Goal: Transaction & Acquisition: Purchase product/service

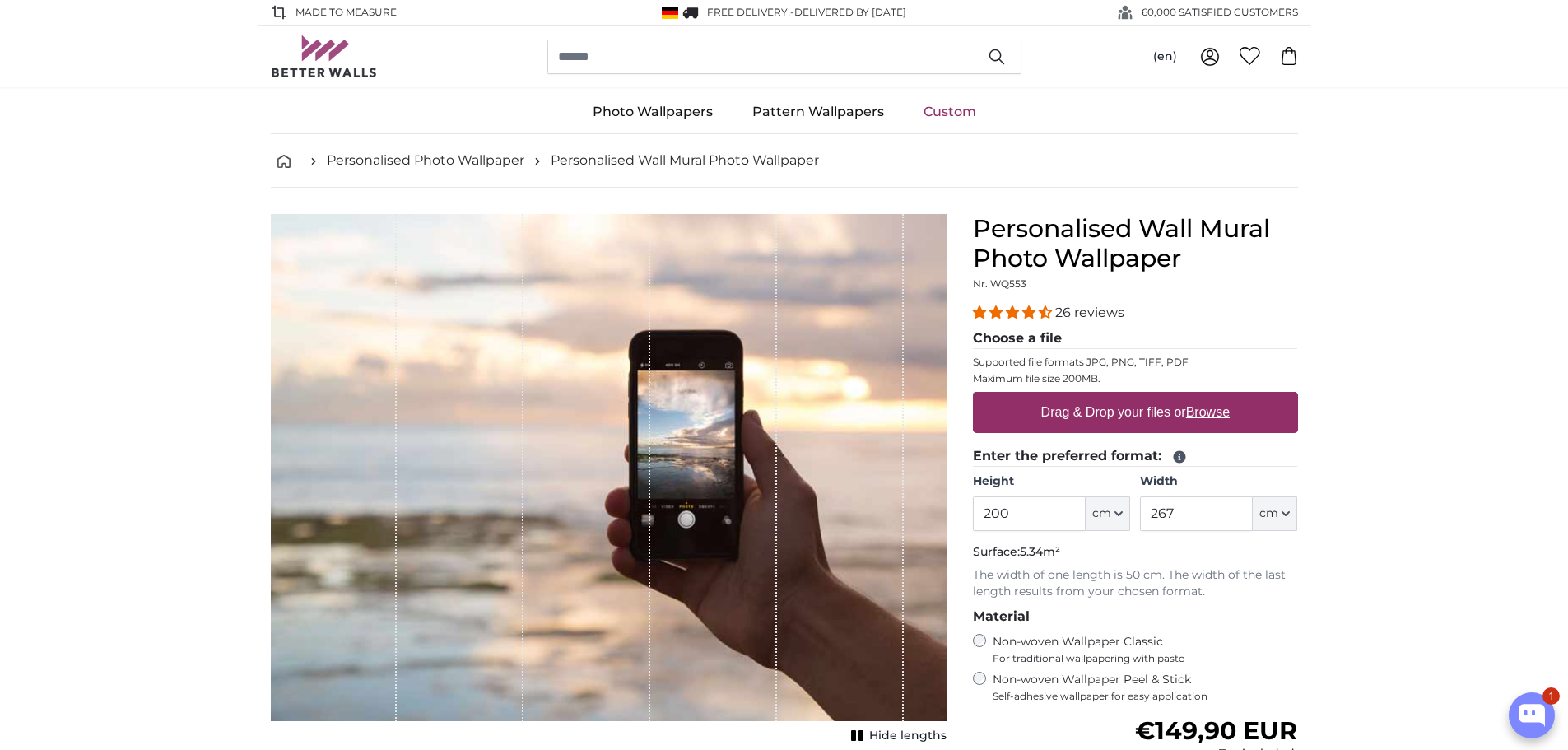
click at [1154, 414] on label "Drag & Drop your files or Browse" at bounding box center [1134, 412] width 202 height 33
click at [1154, 397] on input "Drag & Drop your files or Browse" at bounding box center [1135, 394] width 326 height 5
click at [1065, 401] on label "Drag & Drop your files or Browse" at bounding box center [1134, 412] width 202 height 33
click at [1065, 397] on input "Drag & Drop your files or Browse" at bounding box center [1135, 394] width 326 height 5
type input "**********"
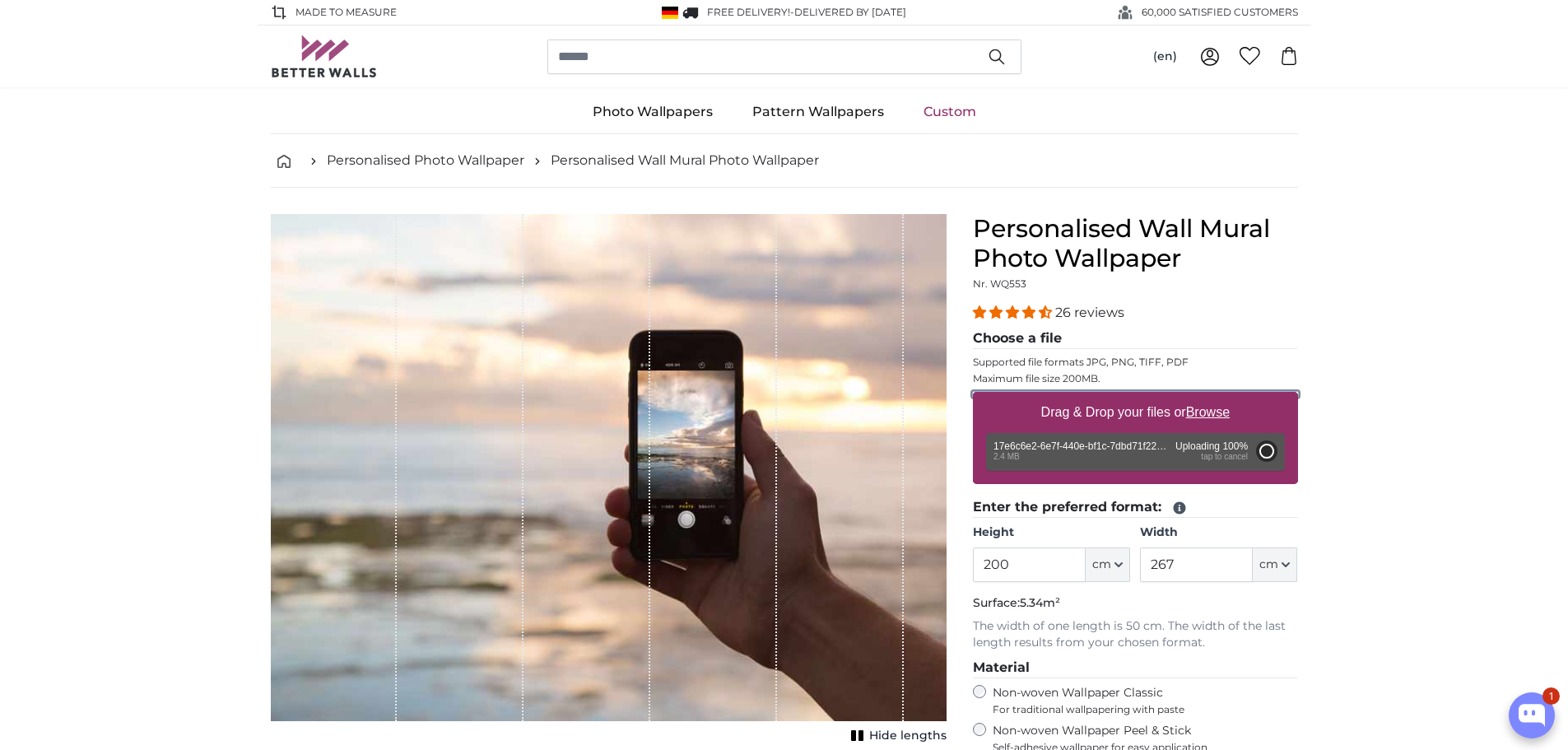
type input "66"
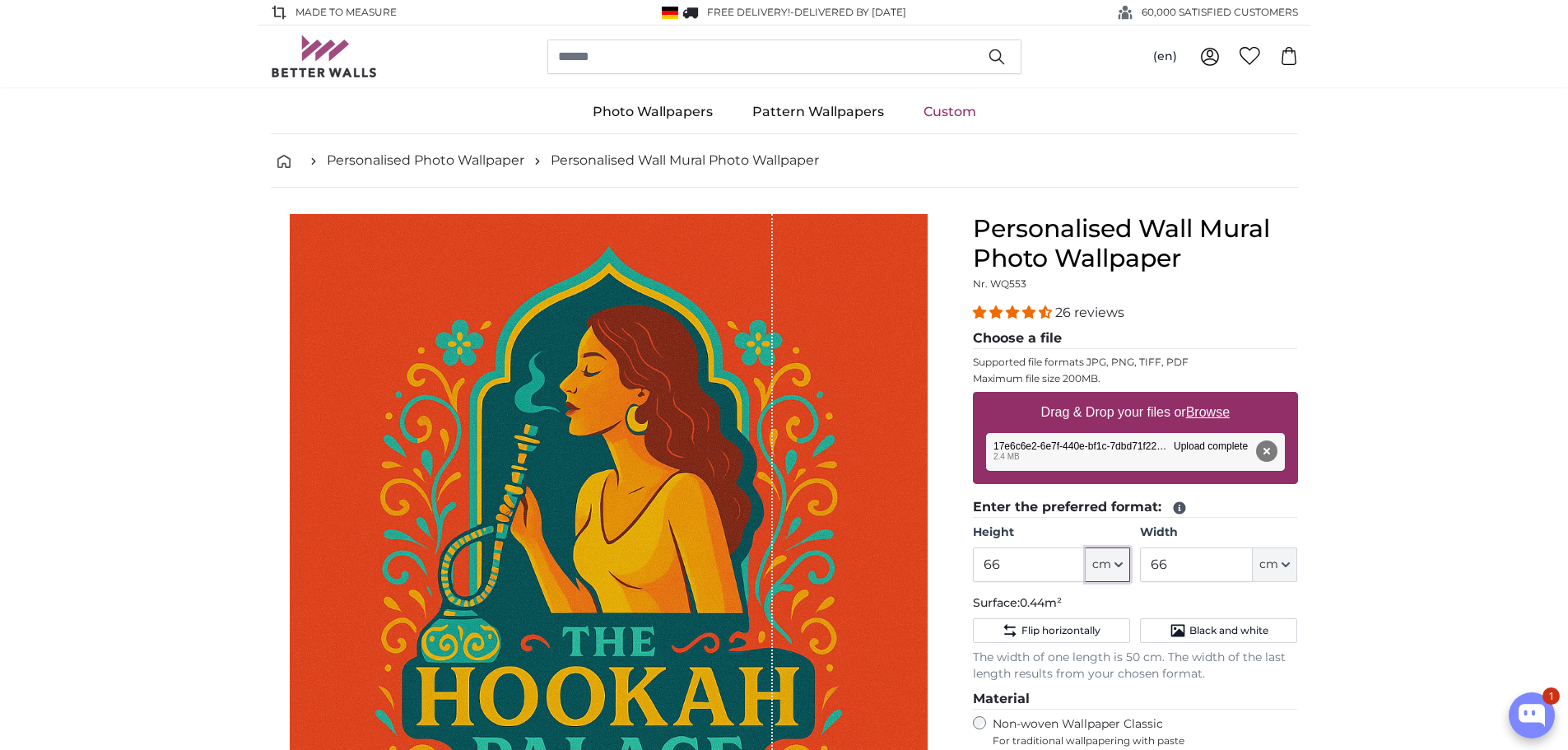
click at [1104, 567] on span "cm" at bounding box center [1101, 565] width 19 height 17
click at [1091, 643] on link "Inches (inch)" at bounding box center [1108, 638] width 145 height 30
type input "26"
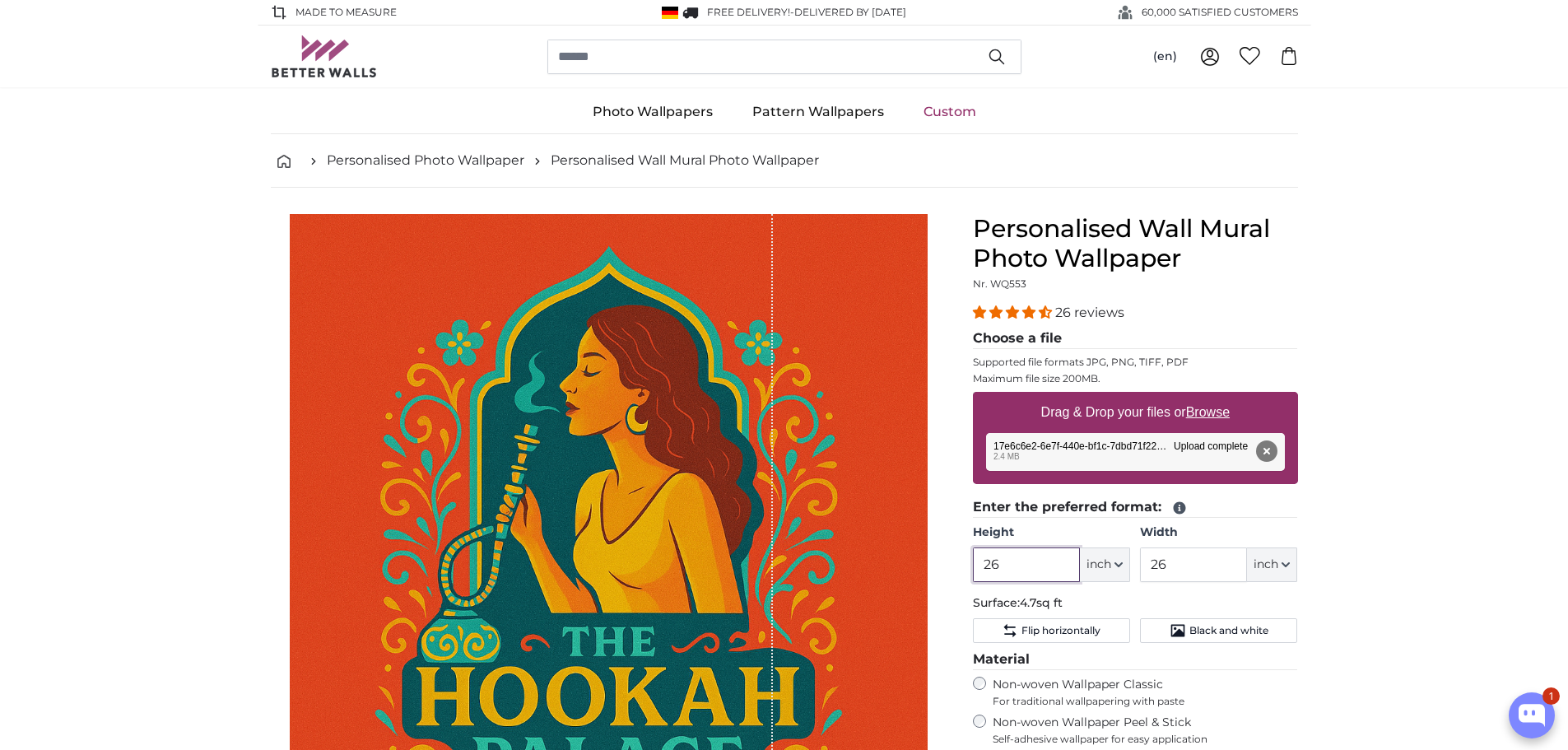
click at [1008, 565] on input "26" at bounding box center [1027, 564] width 107 height 34
type input "2"
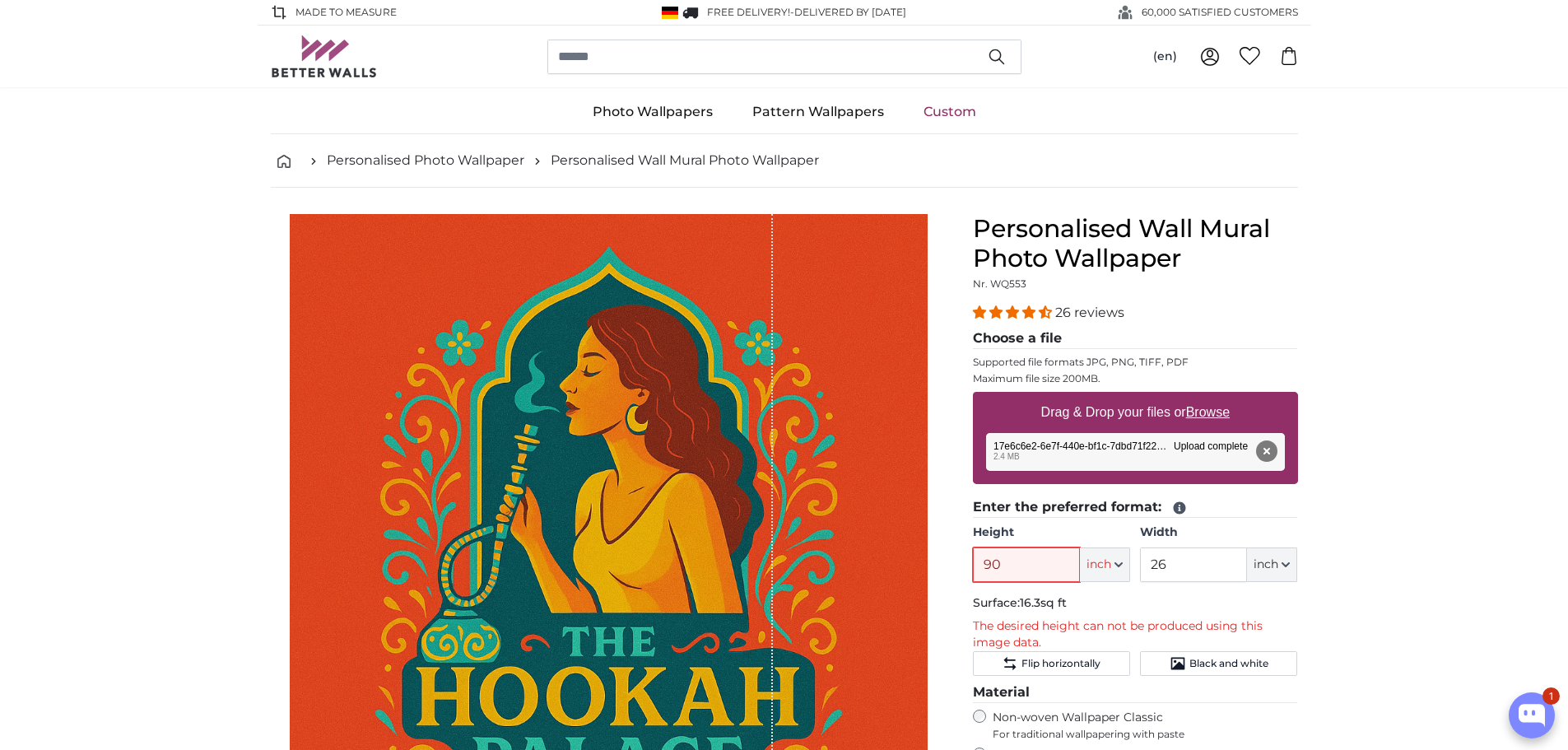
type input "90"
click at [1190, 564] on input "26" at bounding box center [1194, 564] width 107 height 34
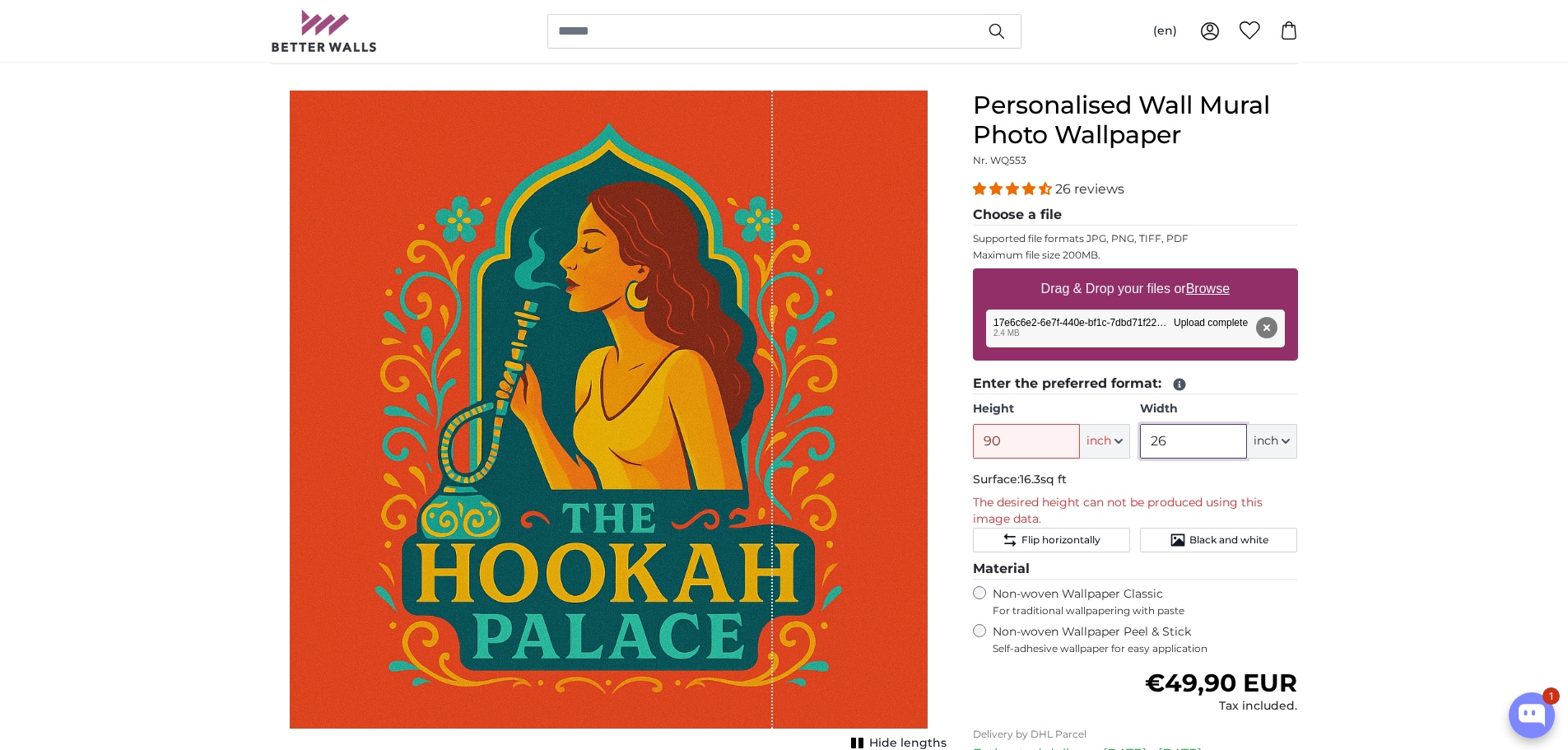
scroll to position [164, 0]
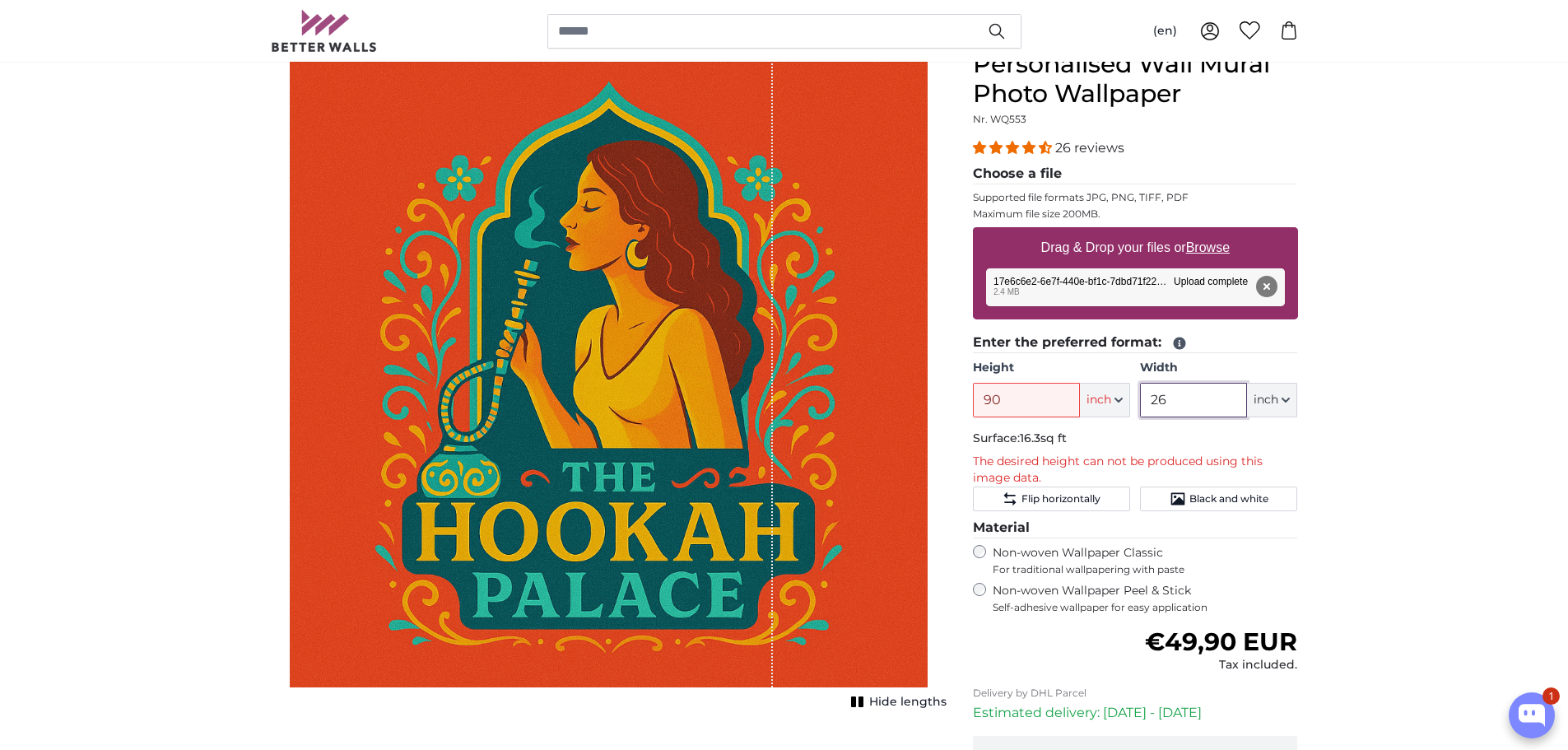
type input "2"
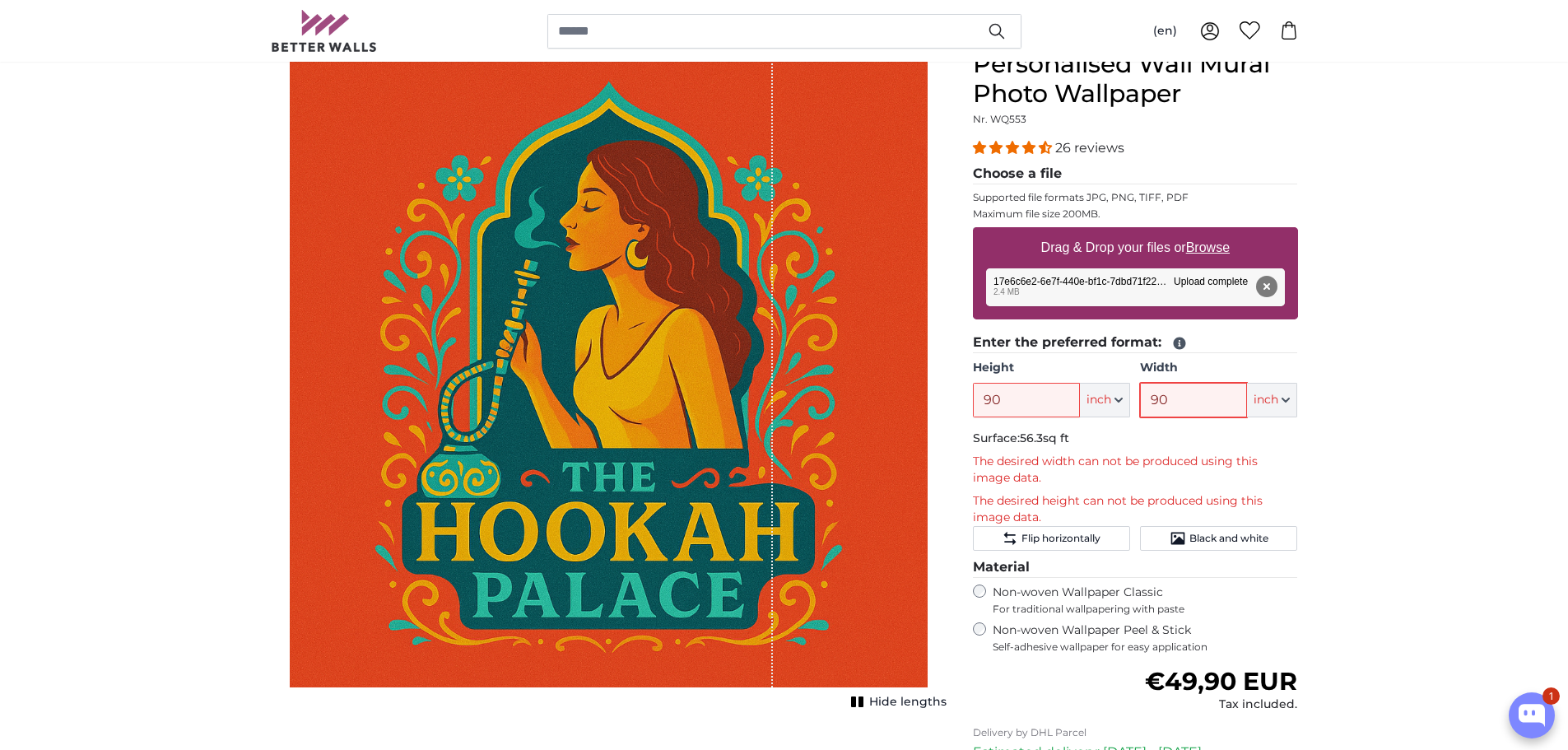
type input "90"
click at [1248, 477] on p "The desired width can not be produced using this image data." at bounding box center [1135, 470] width 326 height 33
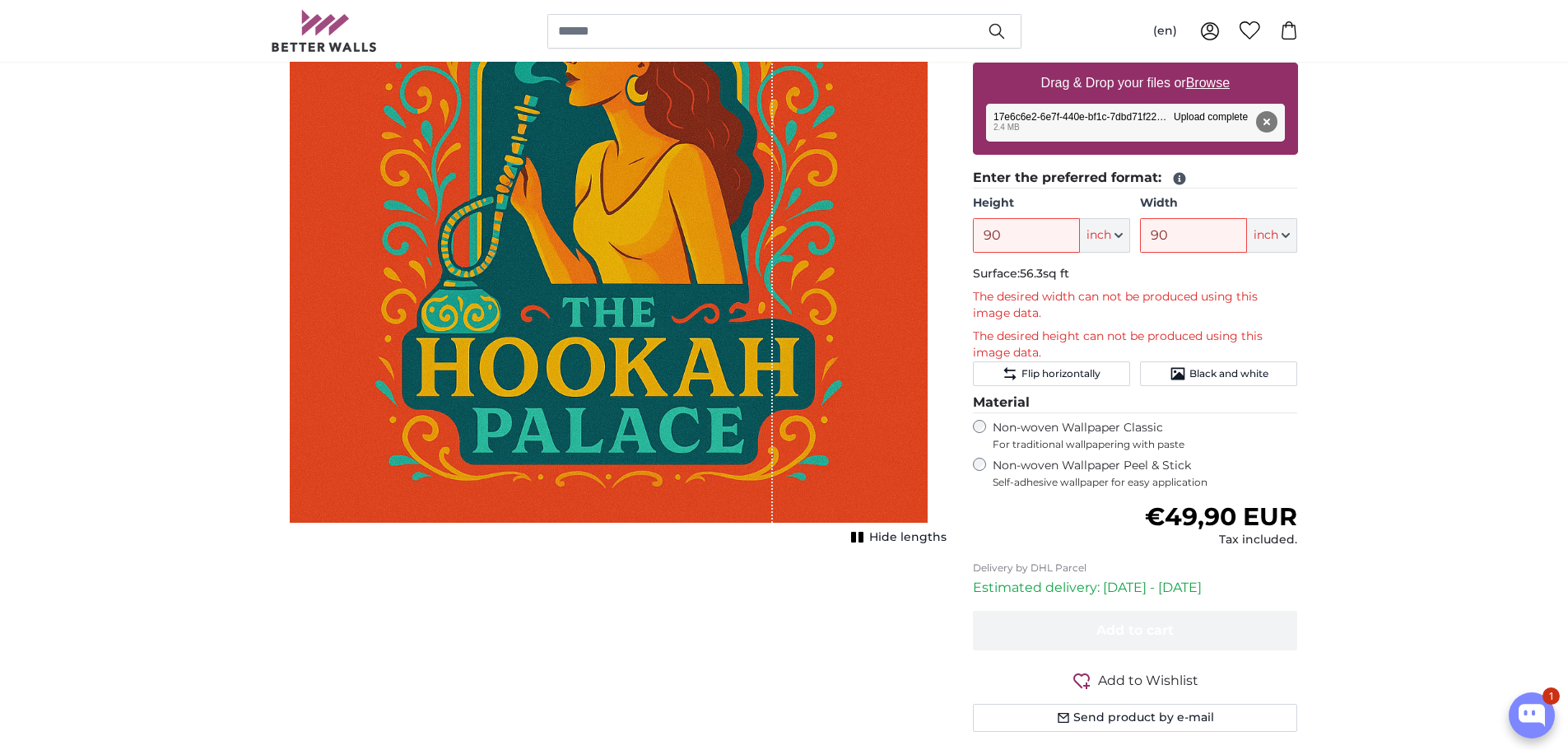
scroll to position [0, 0]
